Goal: Complete application form

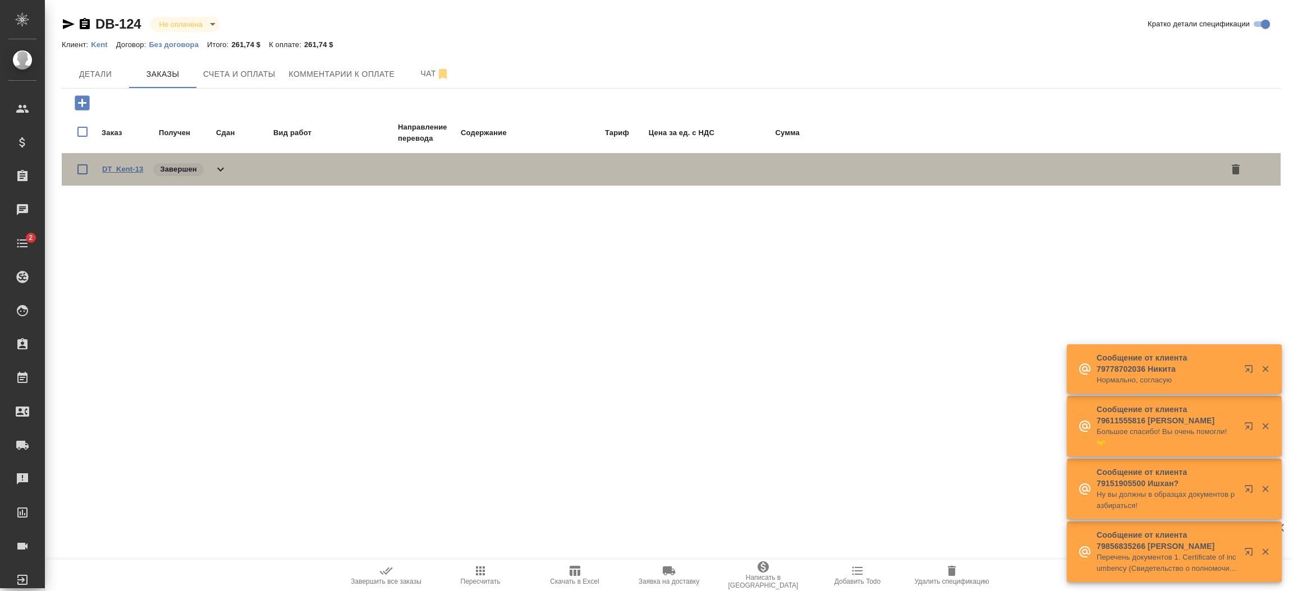
click at [105, 167] on link "DT_Kent-13" at bounding box center [122, 169] width 41 height 8
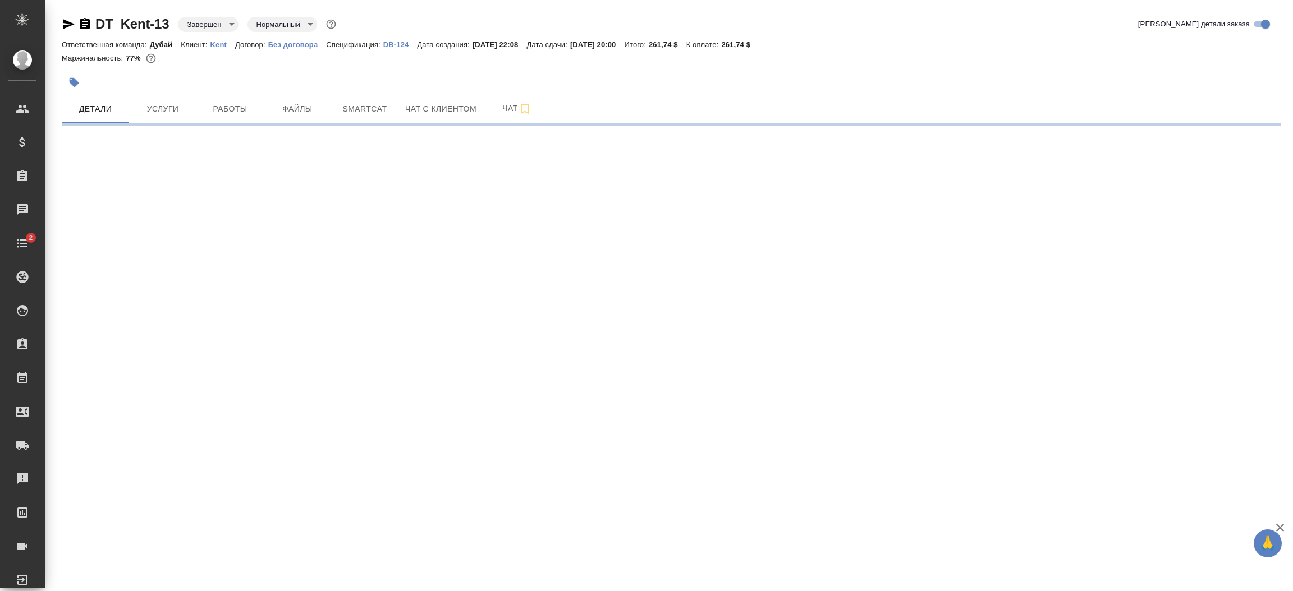
select select "RU"
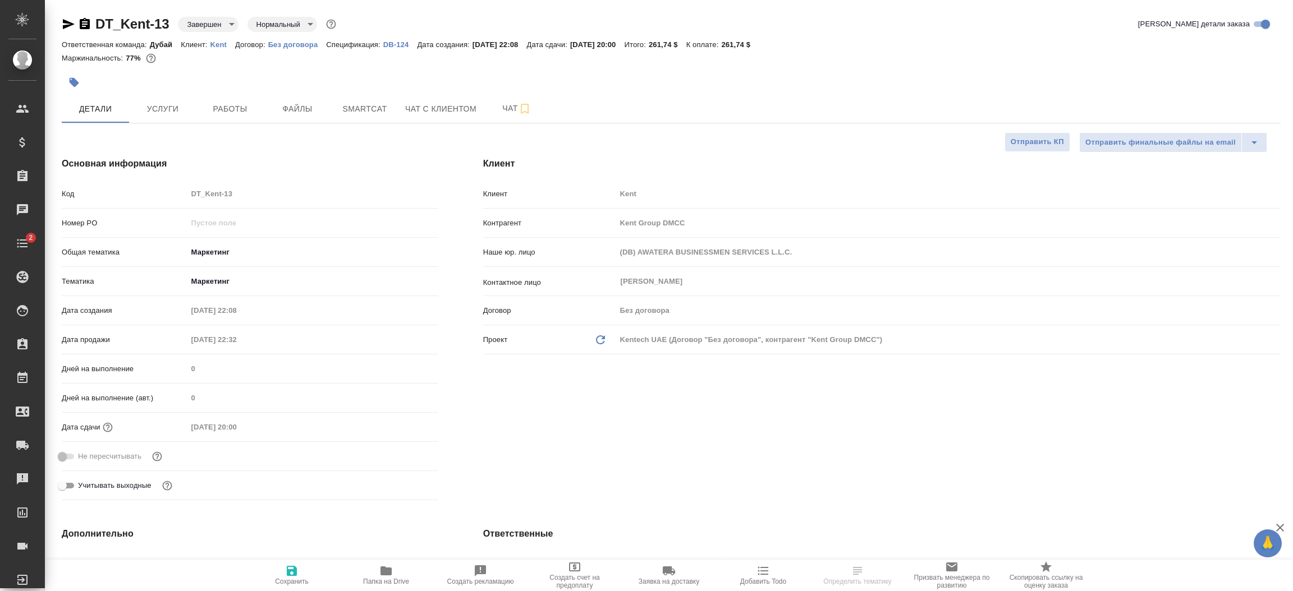
type textarea "x"
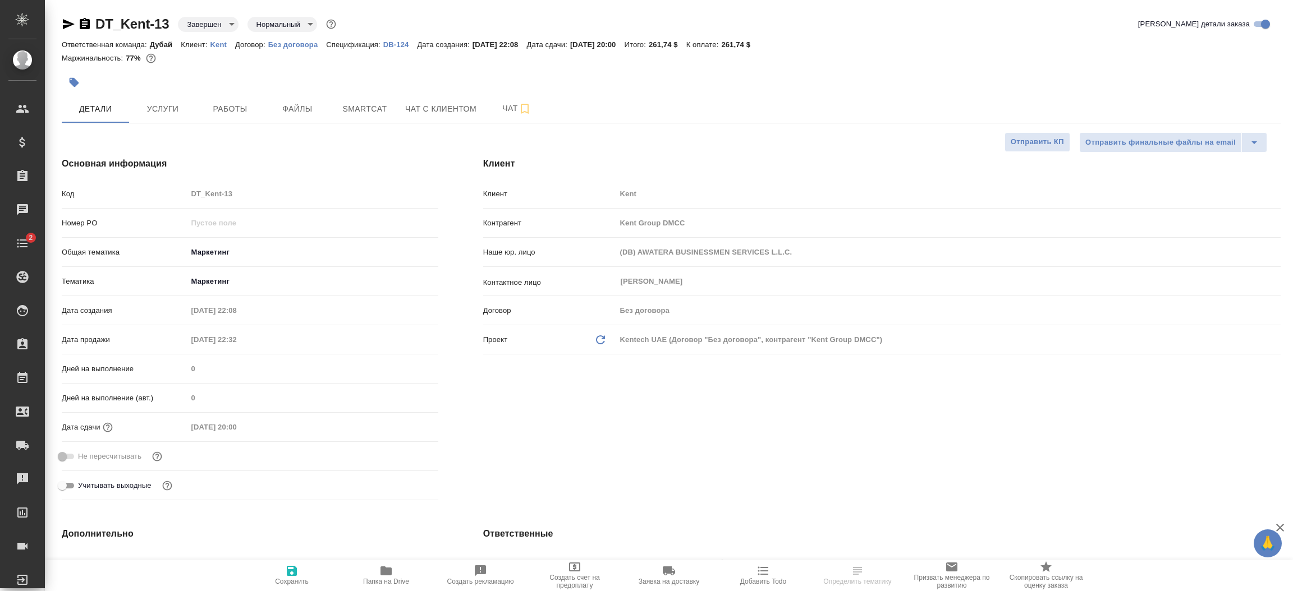
type textarea "x"
type input "[PERSON_NAME]"
click at [680, 364] on div "[PERSON_NAME] [PERSON_NAME] Group DMCC Наше юр. лицо (DB) AWATERA BUSINESSMEN S…" at bounding box center [882, 331] width 842 height 393
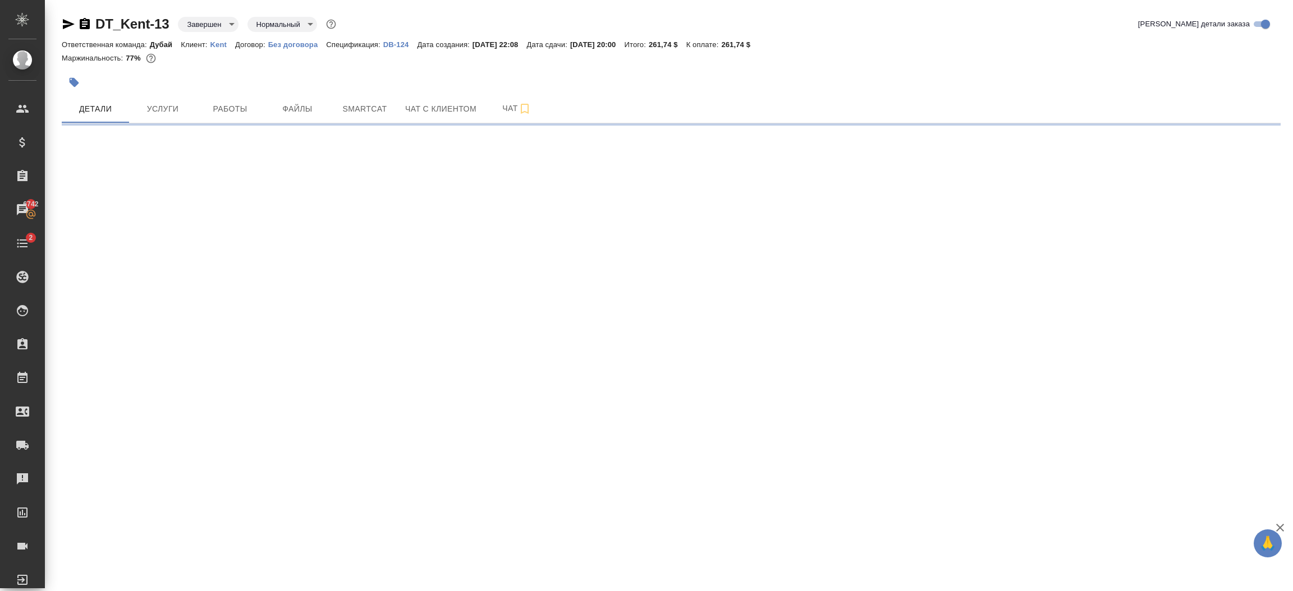
select select "RU"
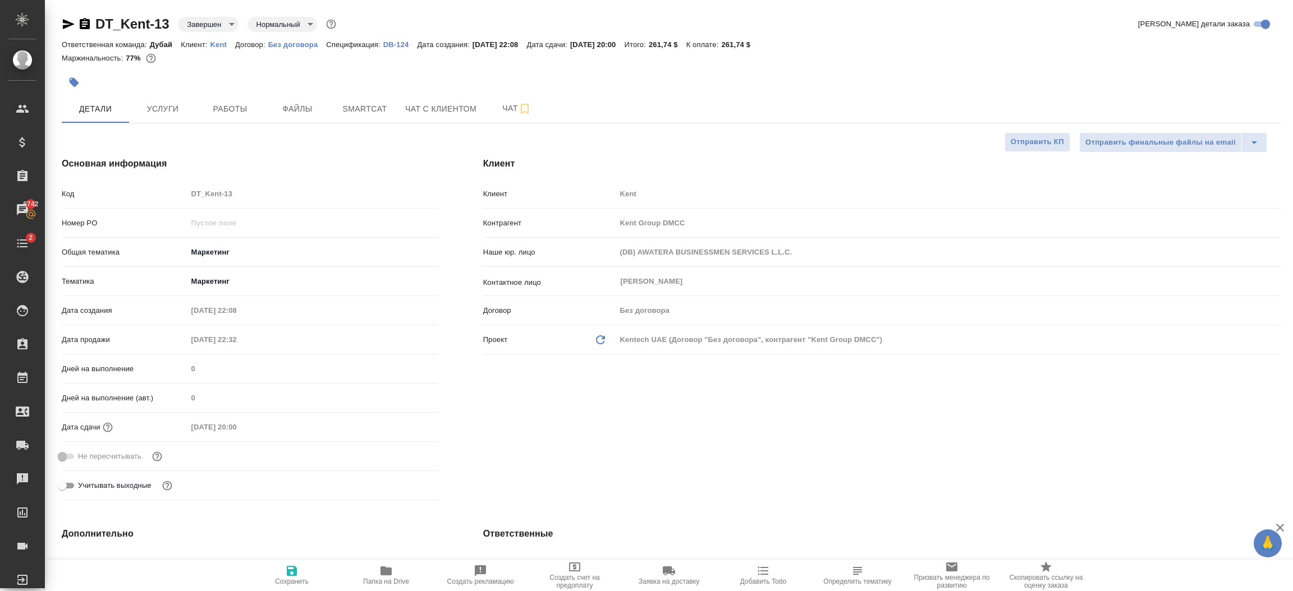
type textarea "x"
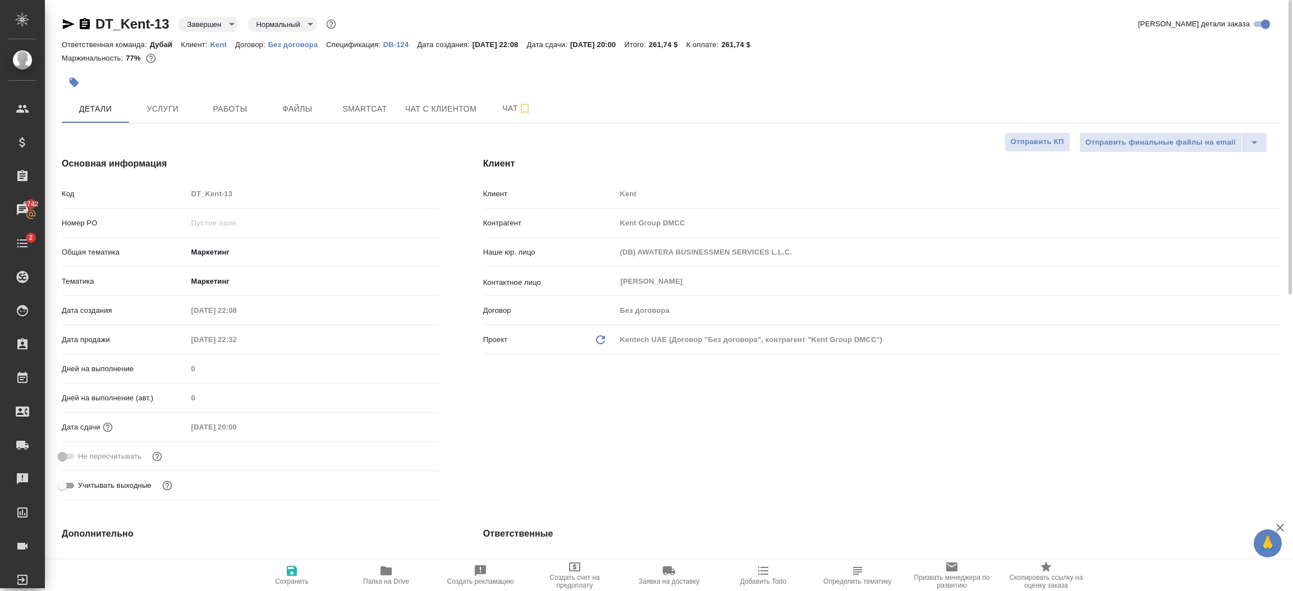
type textarea "x"
